Goal: Check status

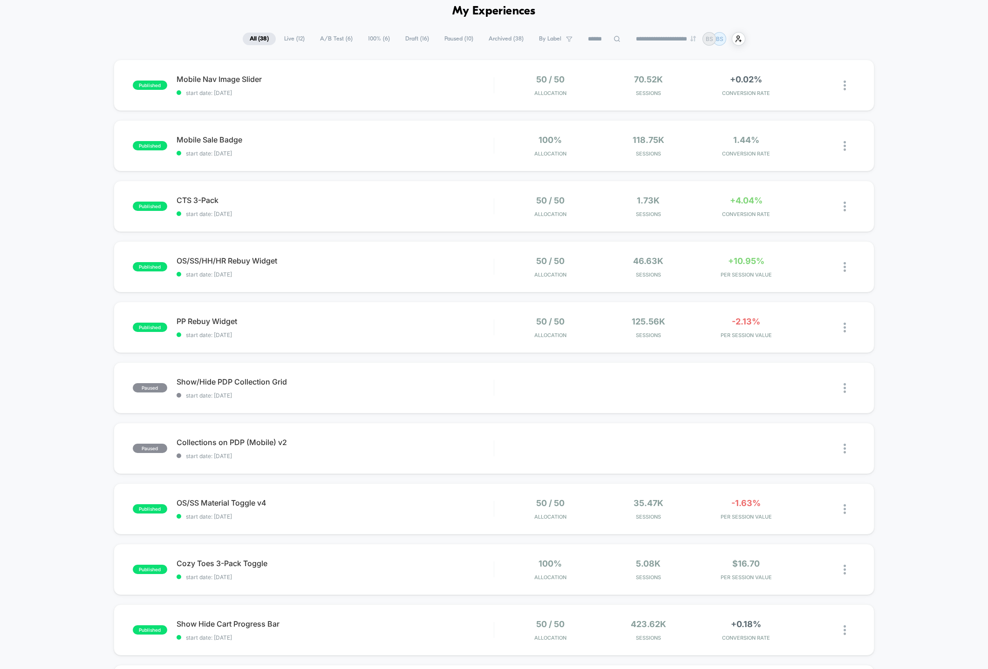
scroll to position [45, 0]
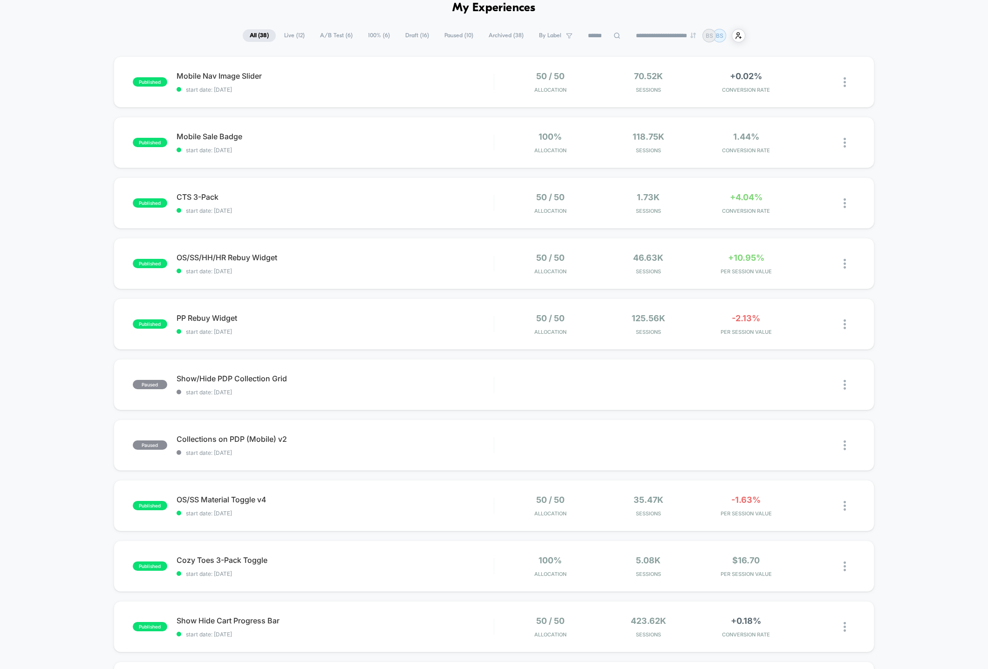
click at [298, 32] on span "Live ( 12 )" at bounding box center [294, 35] width 34 height 13
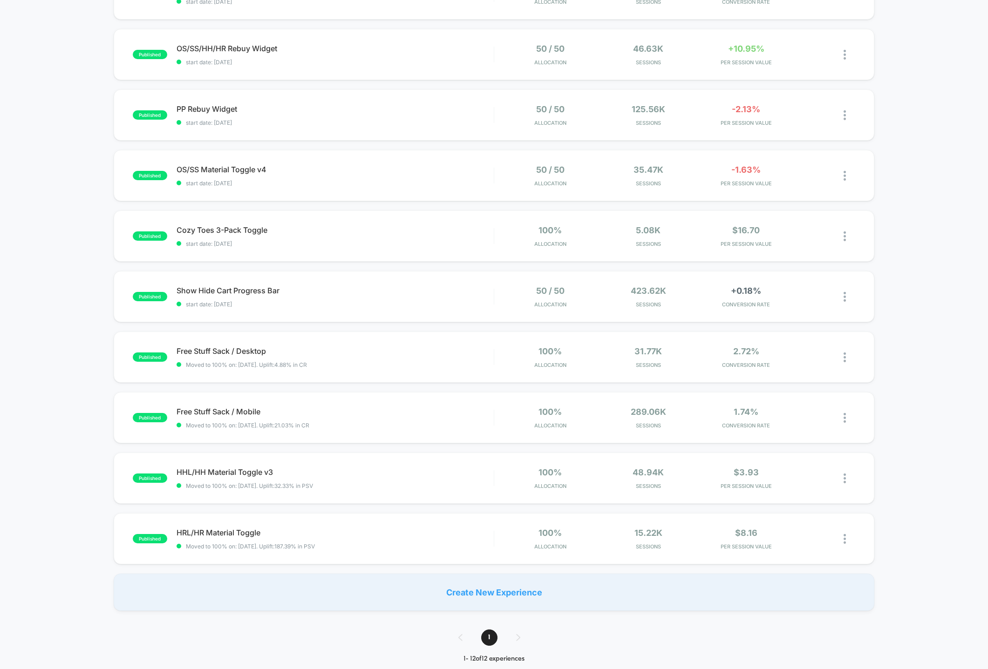
scroll to position [0, 0]
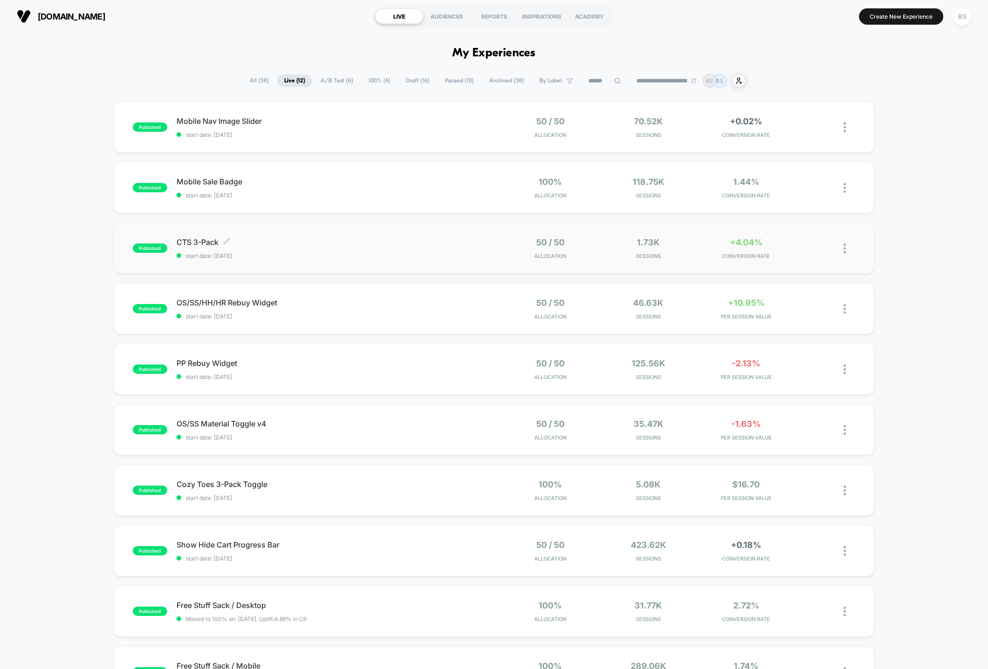
click at [416, 257] on span "start date: [DATE]" at bounding box center [335, 255] width 317 height 7
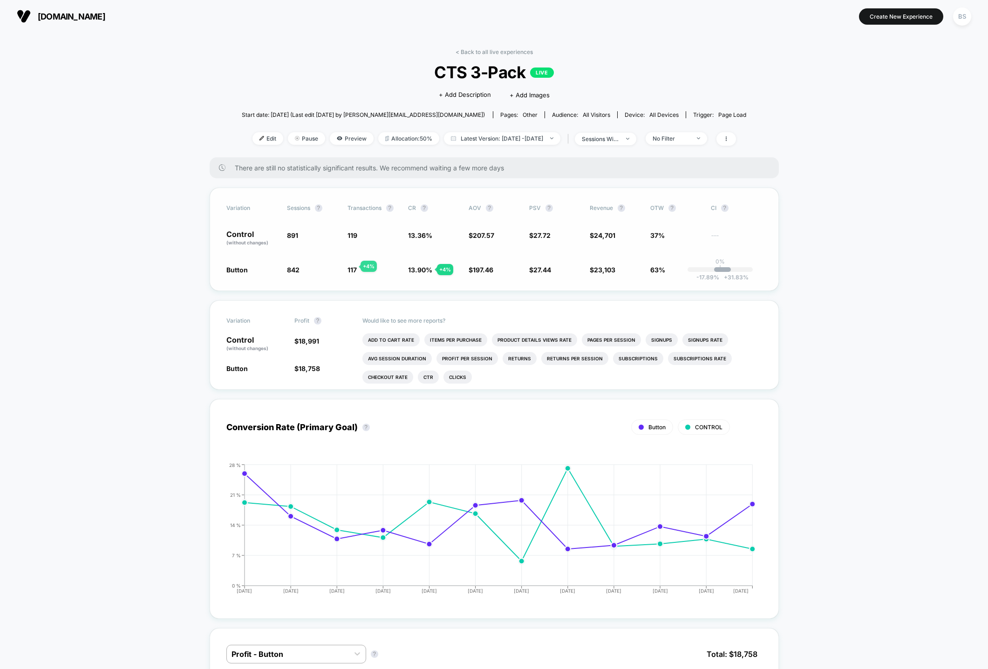
click at [349, 266] on span "117" at bounding box center [351, 270] width 9 height 8
click at [466, 53] on link "< Back to all live experiences" at bounding box center [494, 51] width 77 height 7
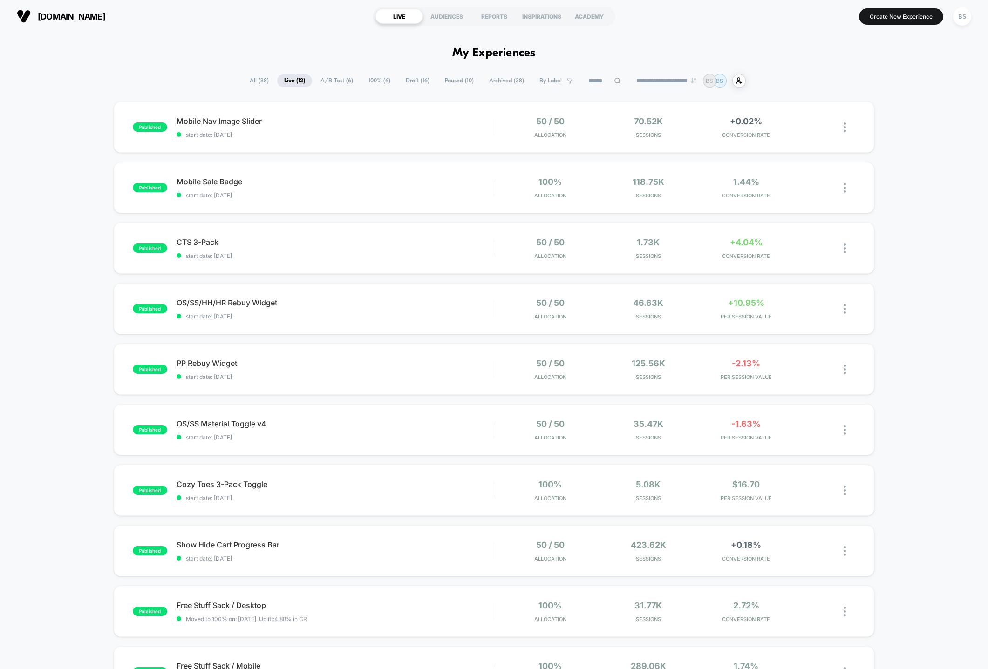
click at [257, 83] on span "All ( 38 )" at bounding box center [259, 81] width 33 height 13
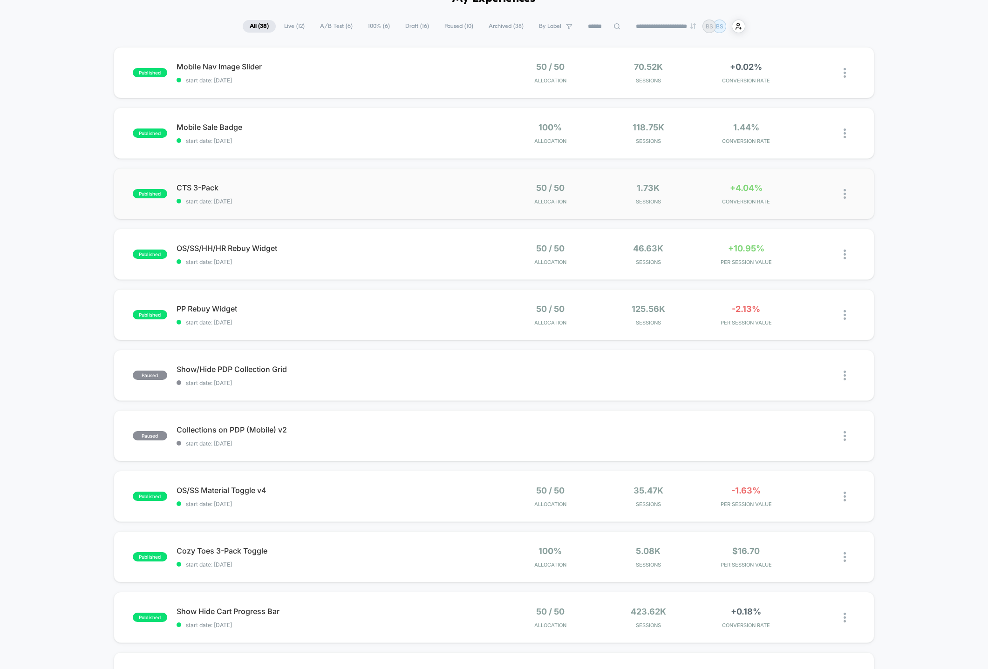
scroll to position [57, 0]
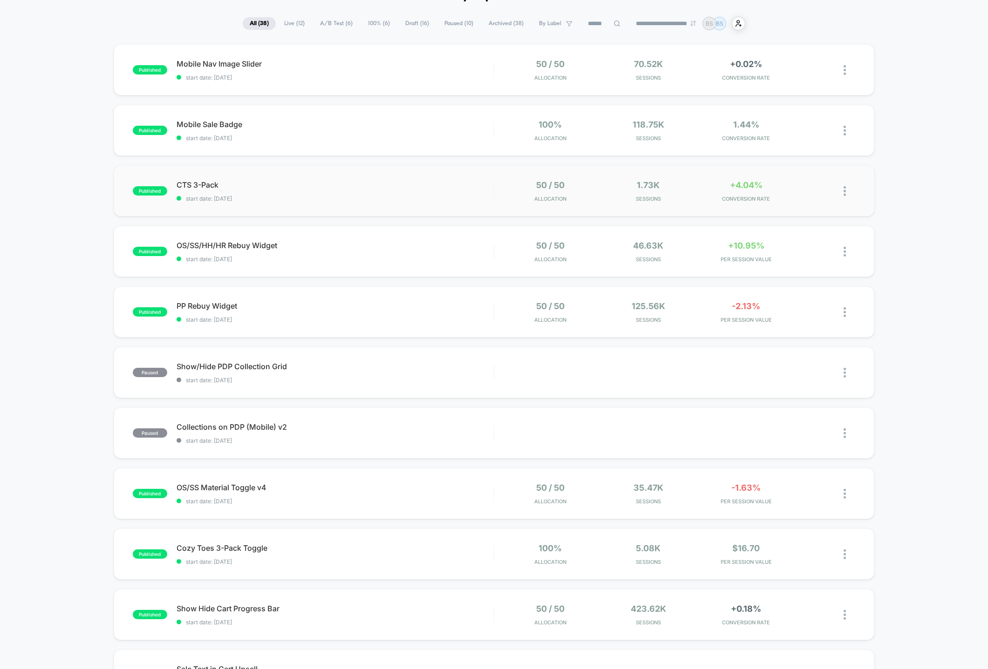
click at [482, 204] on div "published CTS 3-Pack start date: [DATE] 50 / 50 Allocation 1.73k Sessions +4.04…" at bounding box center [494, 190] width 761 height 51
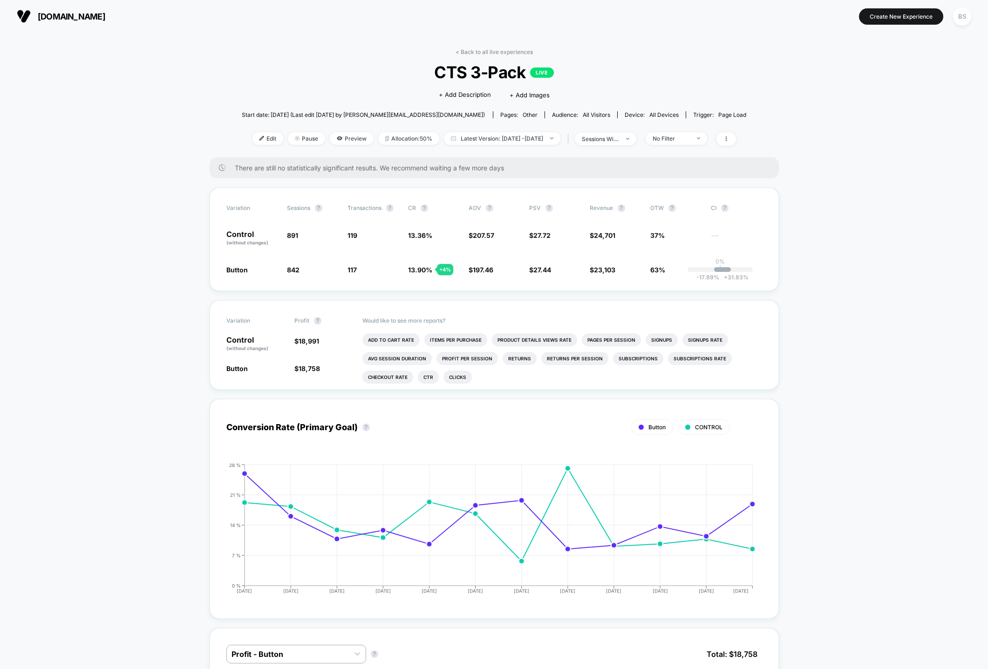
click at [490, 50] on link "< Back to all live experiences" at bounding box center [494, 51] width 77 height 7
